Goal: Information Seeking & Learning: Compare options

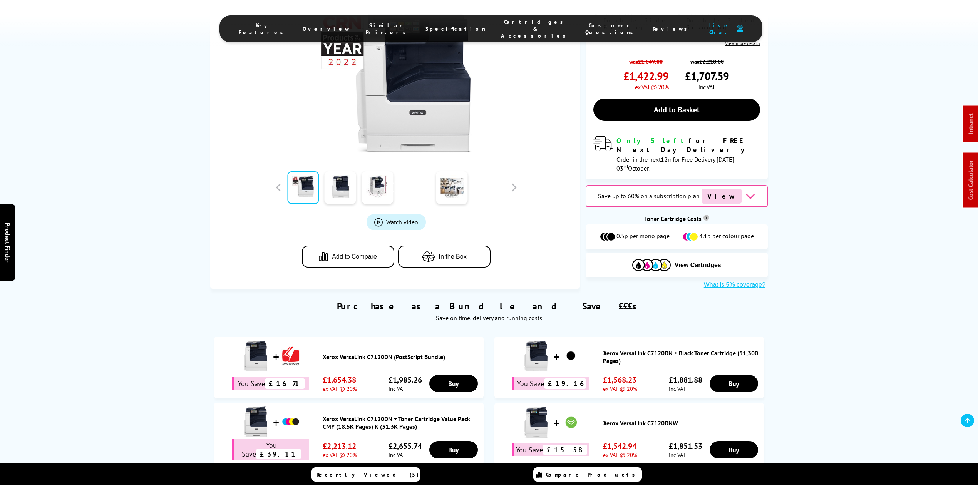
scroll to position [256, 0]
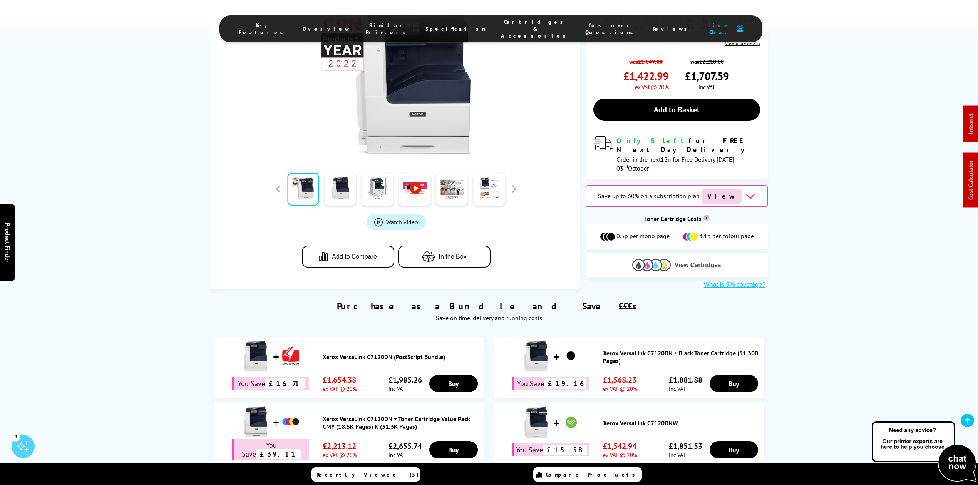
click at [627, 259] on button "View Cartridges" at bounding box center [676, 265] width 171 height 13
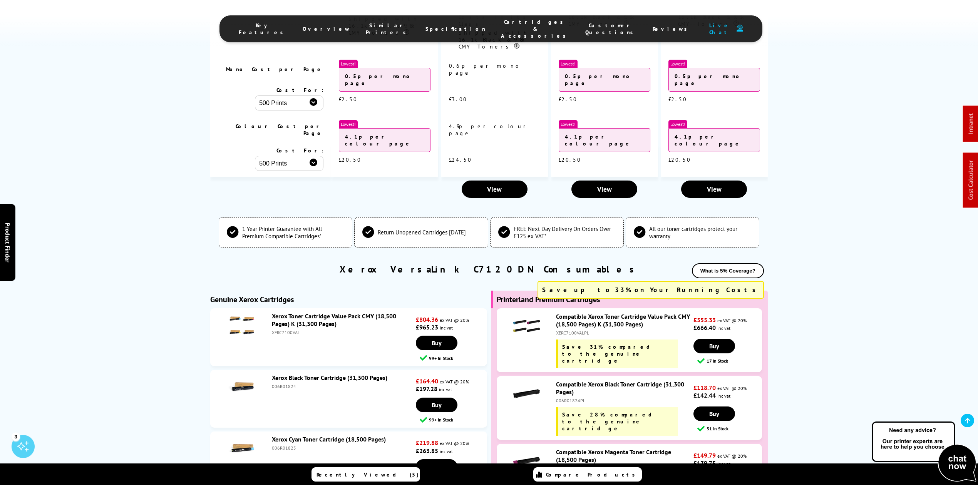
scroll to position [2856, 0]
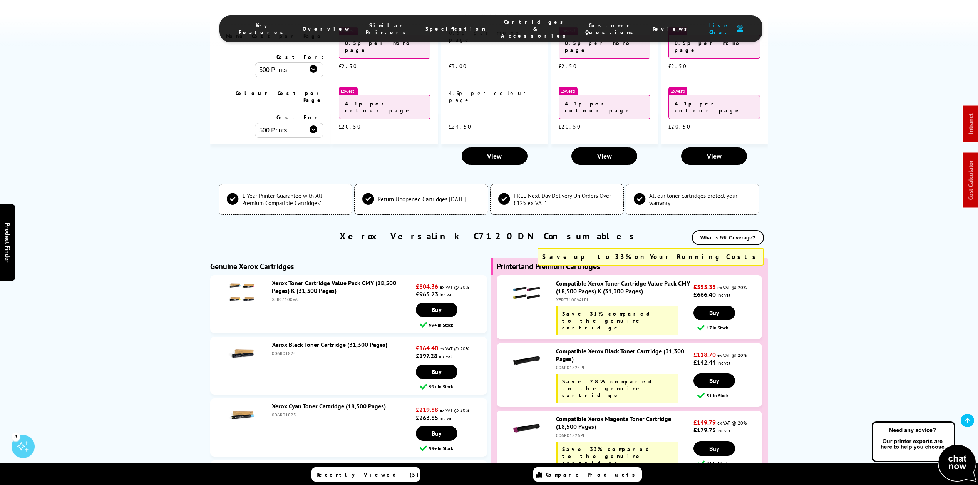
drag, startPoint x: 153, startPoint y: 106, endPoint x: 145, endPoint y: 105, distance: 8.2
click at [280, 296] on div "XERC7100VAL" at bounding box center [343, 299] width 142 height 6
copy div "XERC7100VAL"
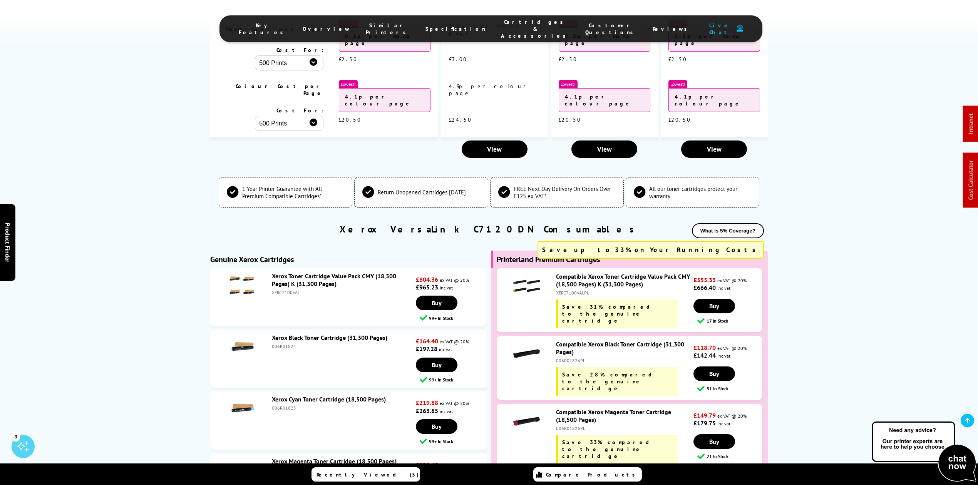
scroll to position [2849, 0]
